Goal: Information Seeking & Learning: Learn about a topic

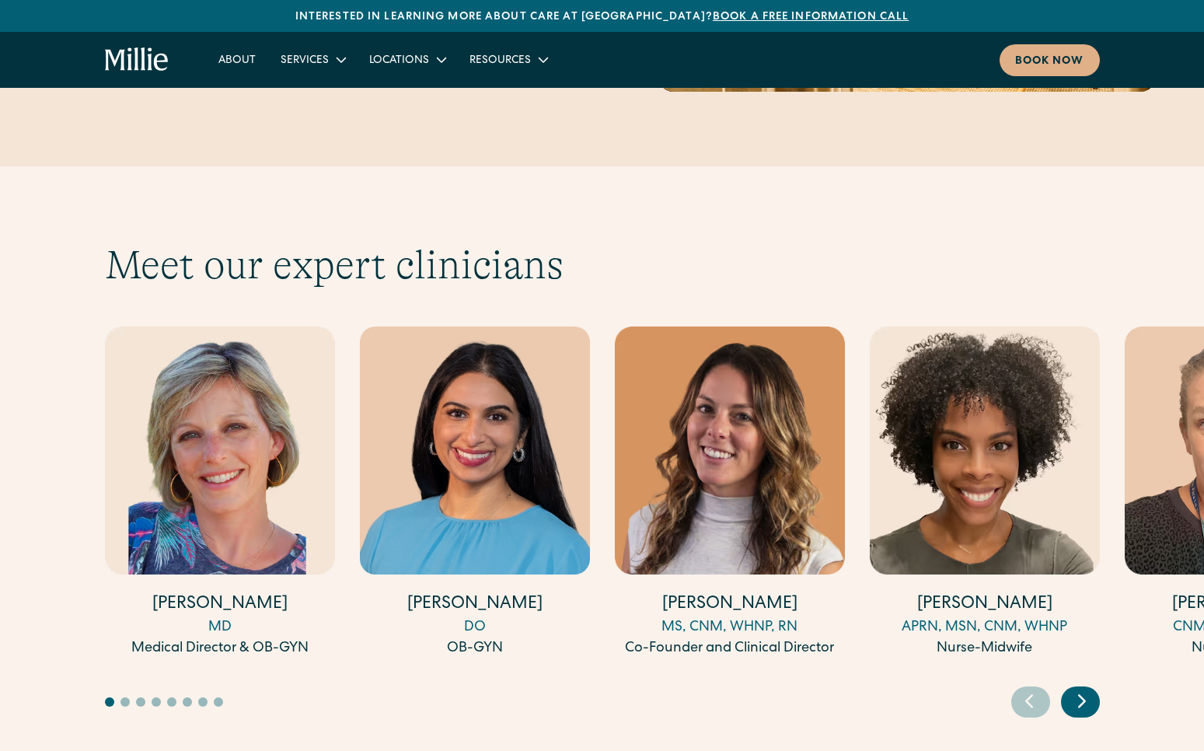
scroll to position [4129, 0]
click at [1083, 688] on icon "Next slide" at bounding box center [1081, 700] width 23 height 24
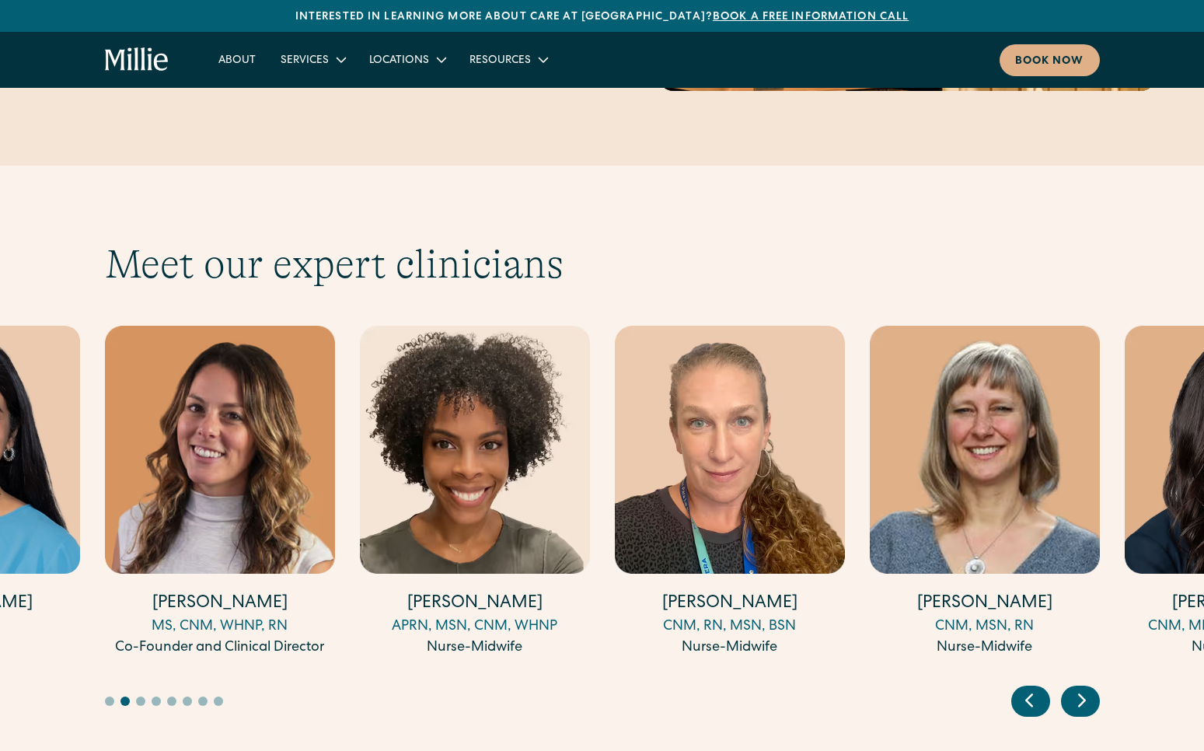
click at [1083, 688] on icon "Next slide" at bounding box center [1081, 700] width 23 height 24
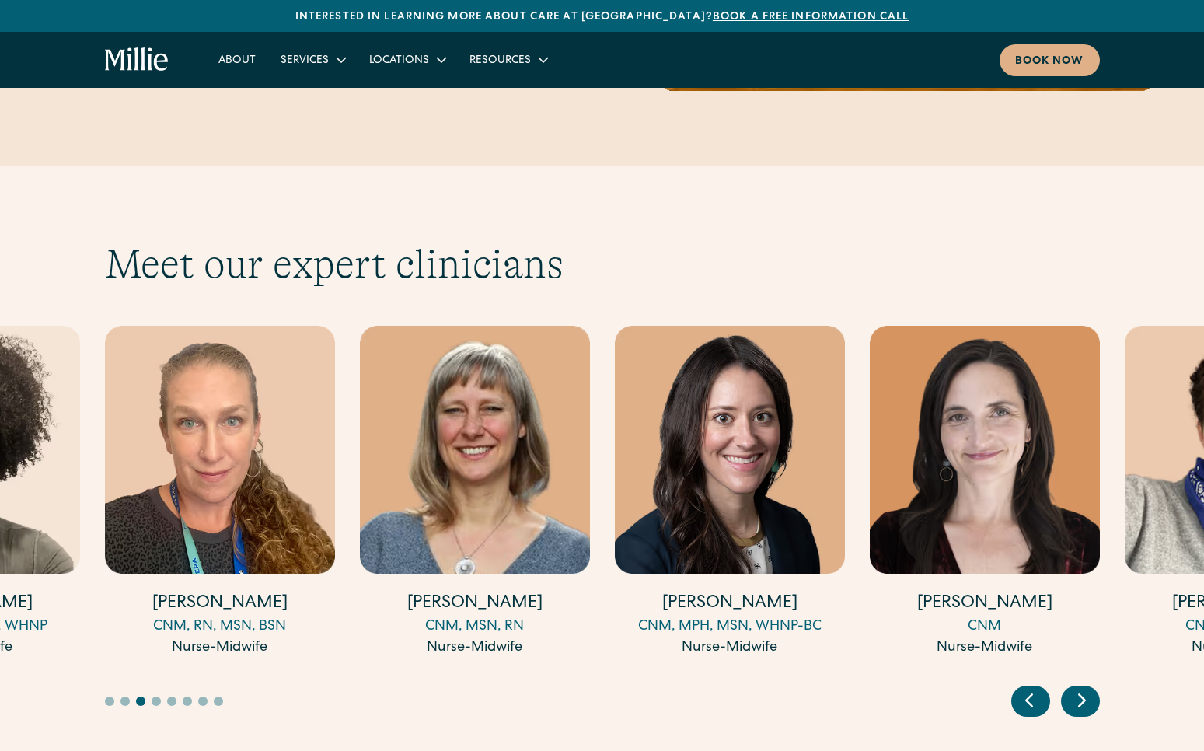
click at [1079, 688] on icon "Next slide" at bounding box center [1081, 700] width 23 height 24
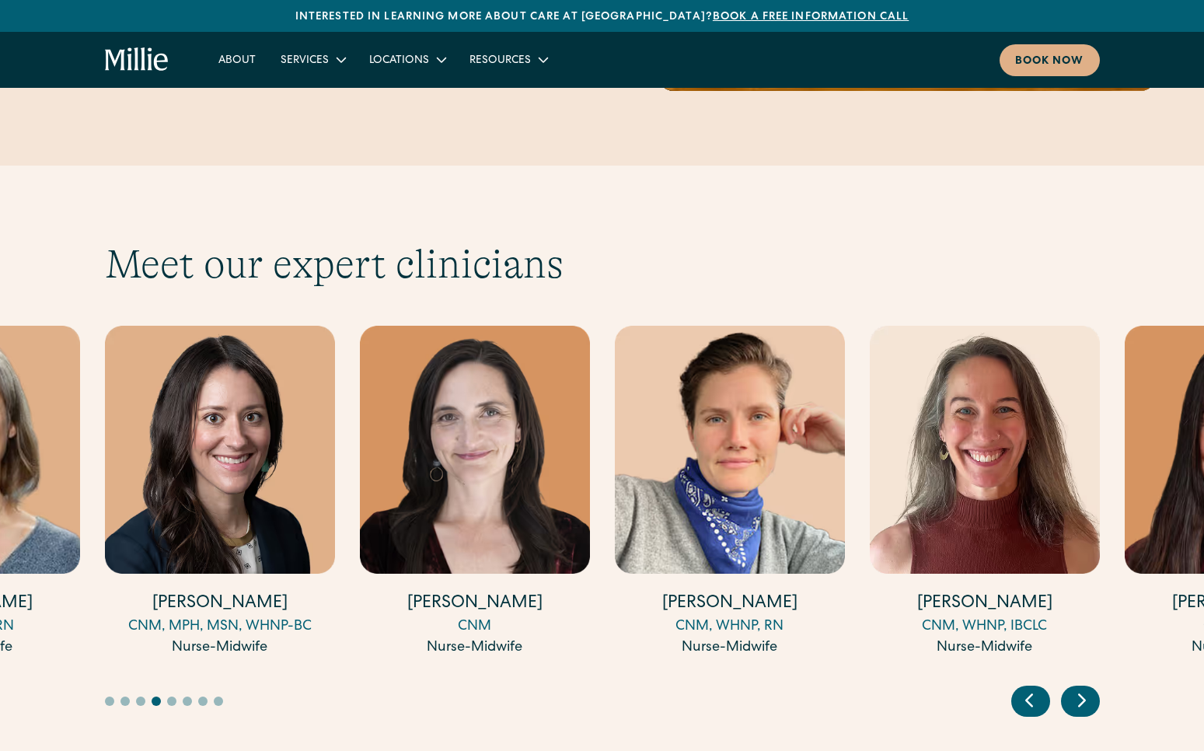
click at [1079, 688] on icon "Next slide" at bounding box center [1081, 700] width 23 height 24
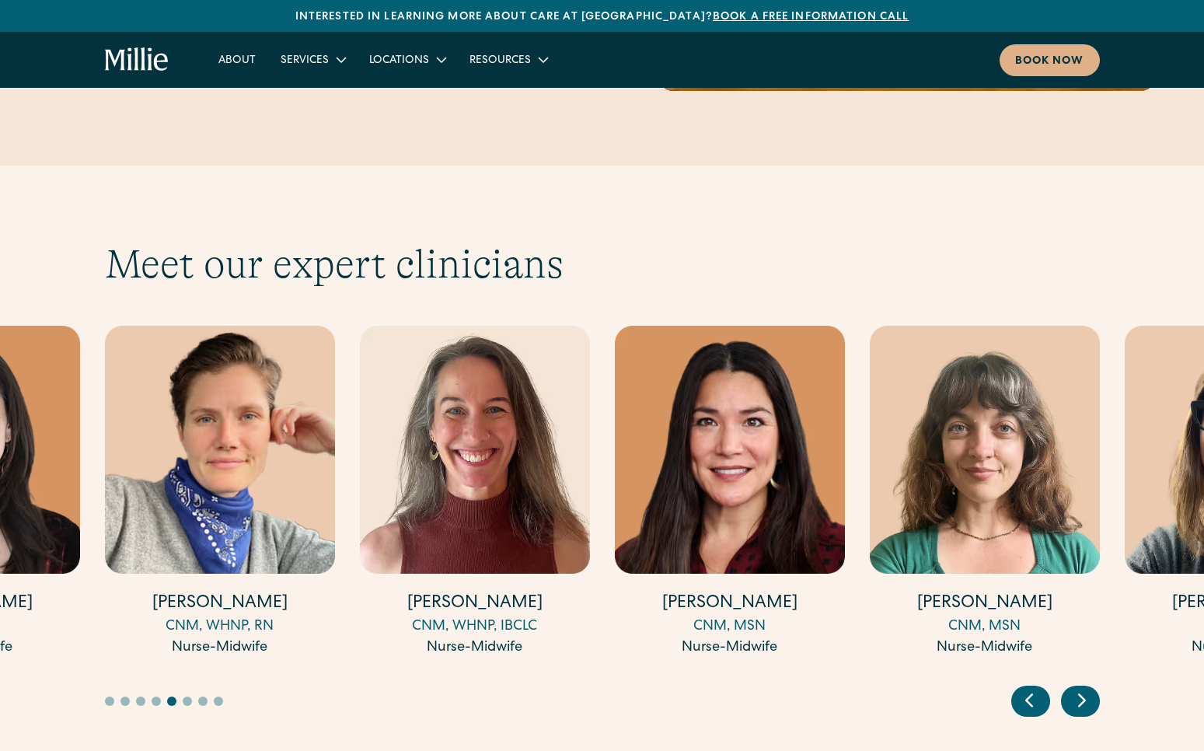
click at [1079, 688] on icon "Next slide" at bounding box center [1081, 700] width 23 height 24
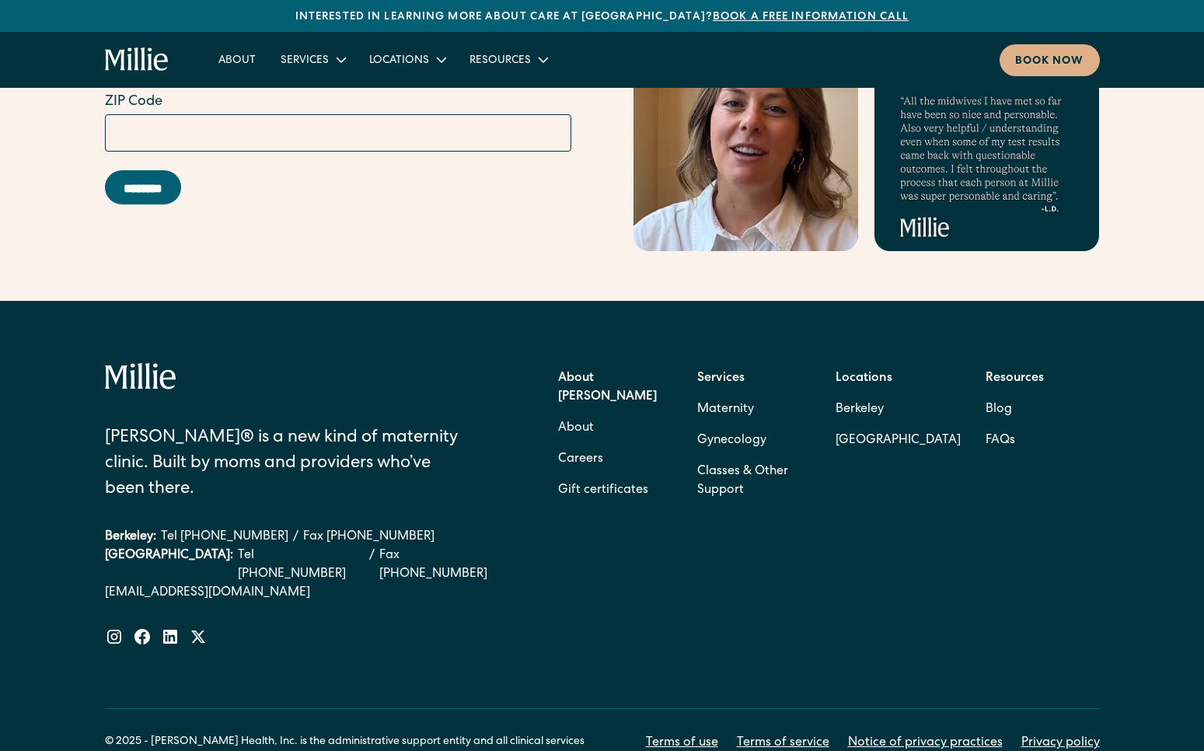
scroll to position [6232, 0]
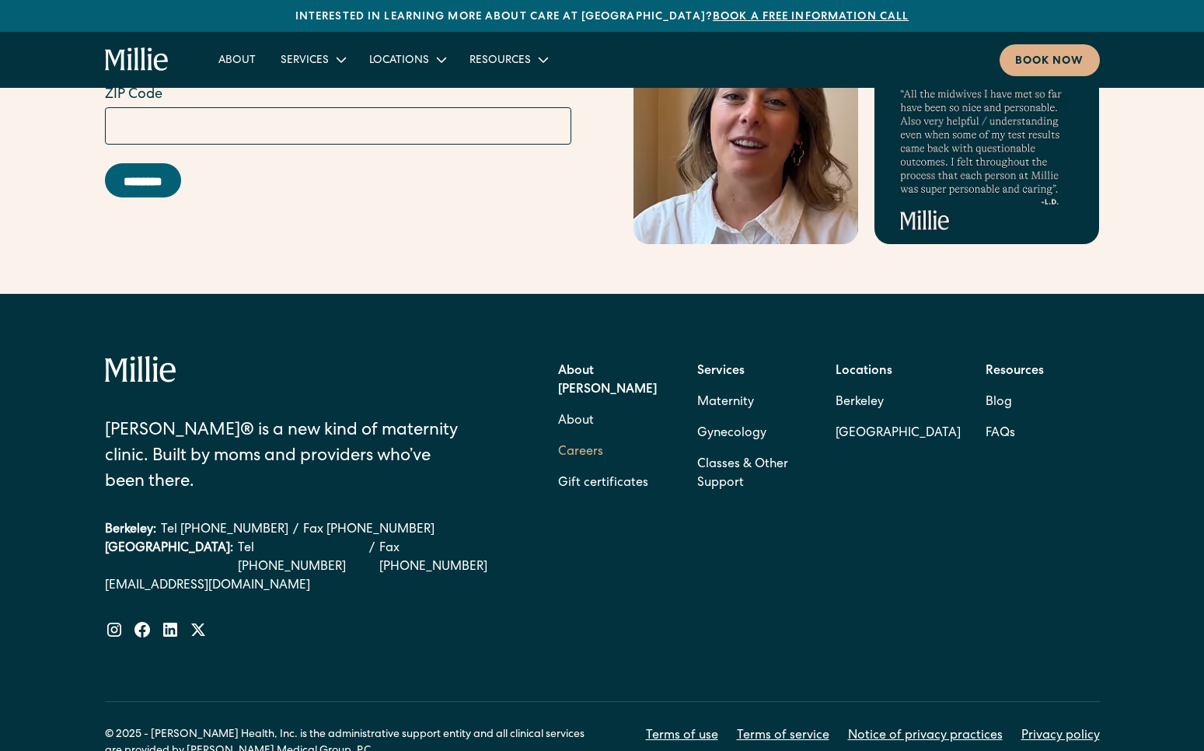
click at [589, 437] on link "Careers" at bounding box center [580, 452] width 45 height 31
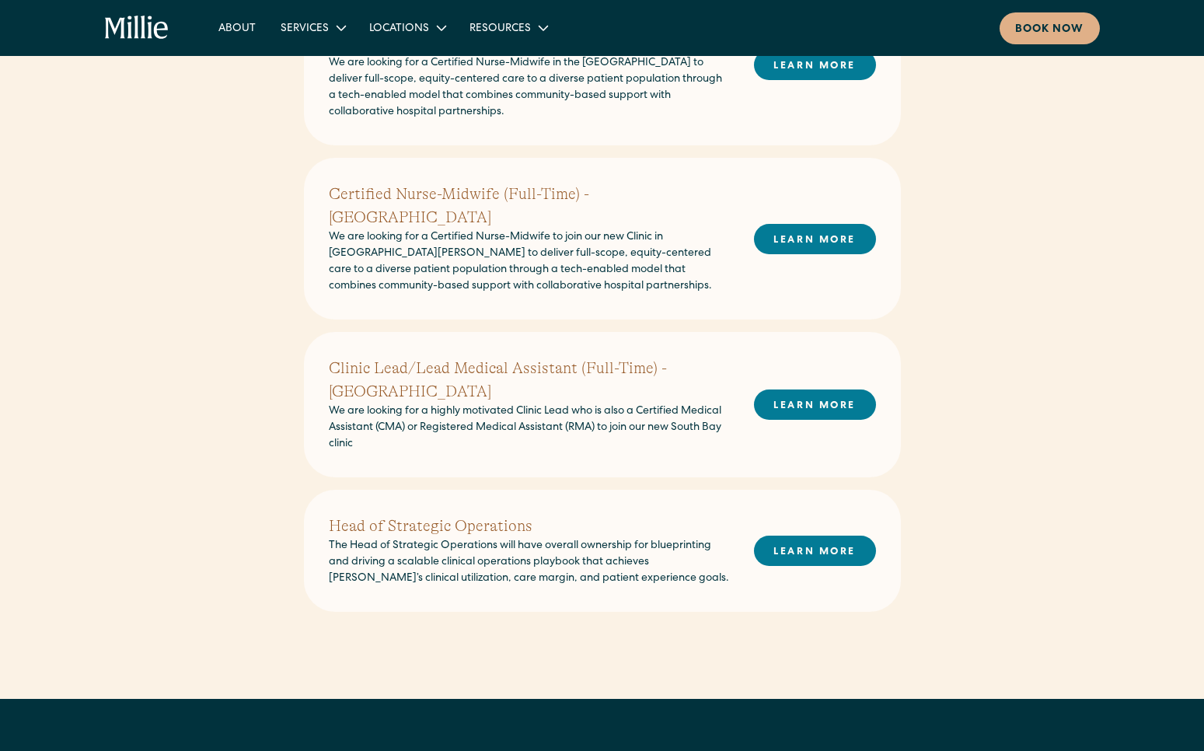
scroll to position [796, 0]
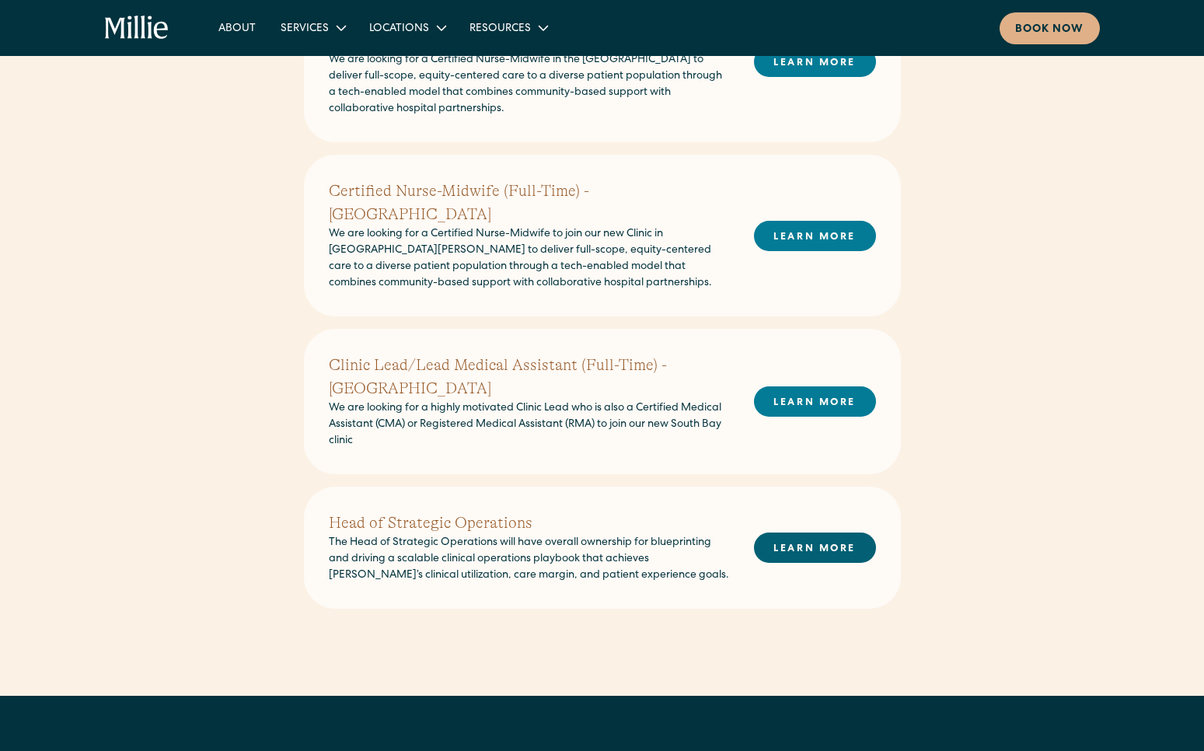
click at [784, 533] on link "LEARN MORE" at bounding box center [815, 547] width 122 height 30
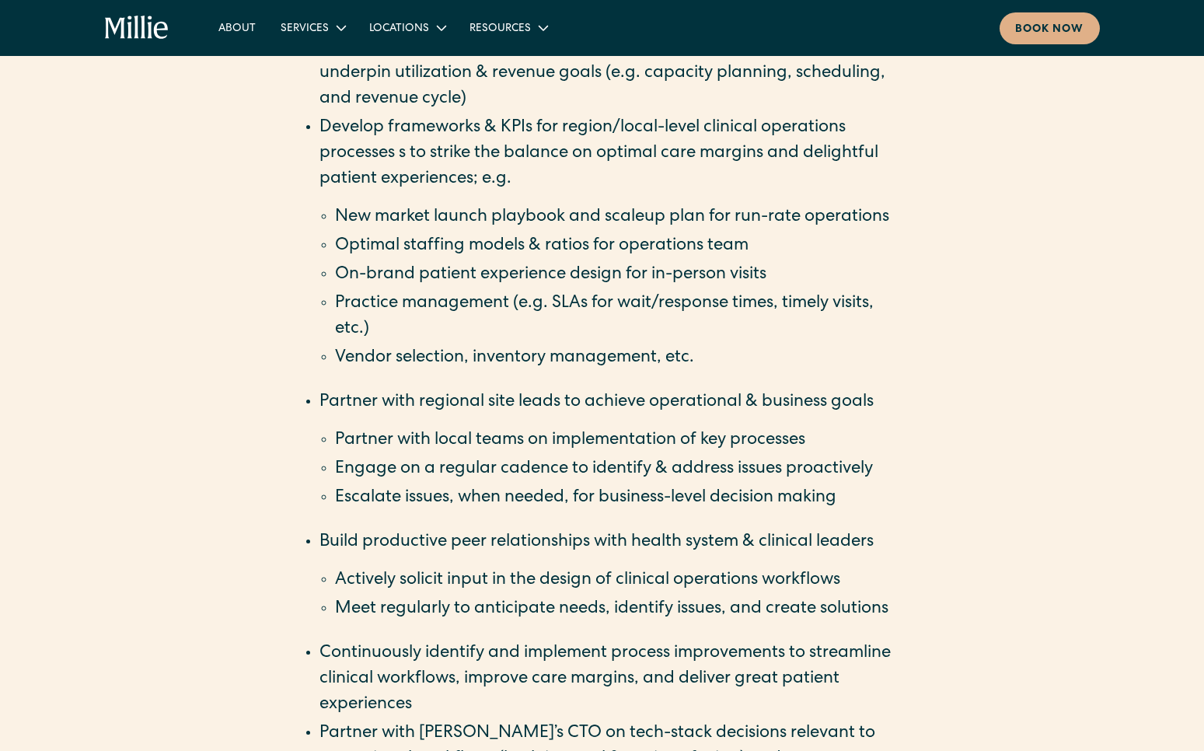
scroll to position [1382, 0]
